Goal: Find contact information

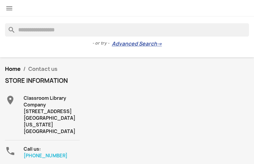
type input "**********"
